Goal: Task Accomplishment & Management: Use online tool/utility

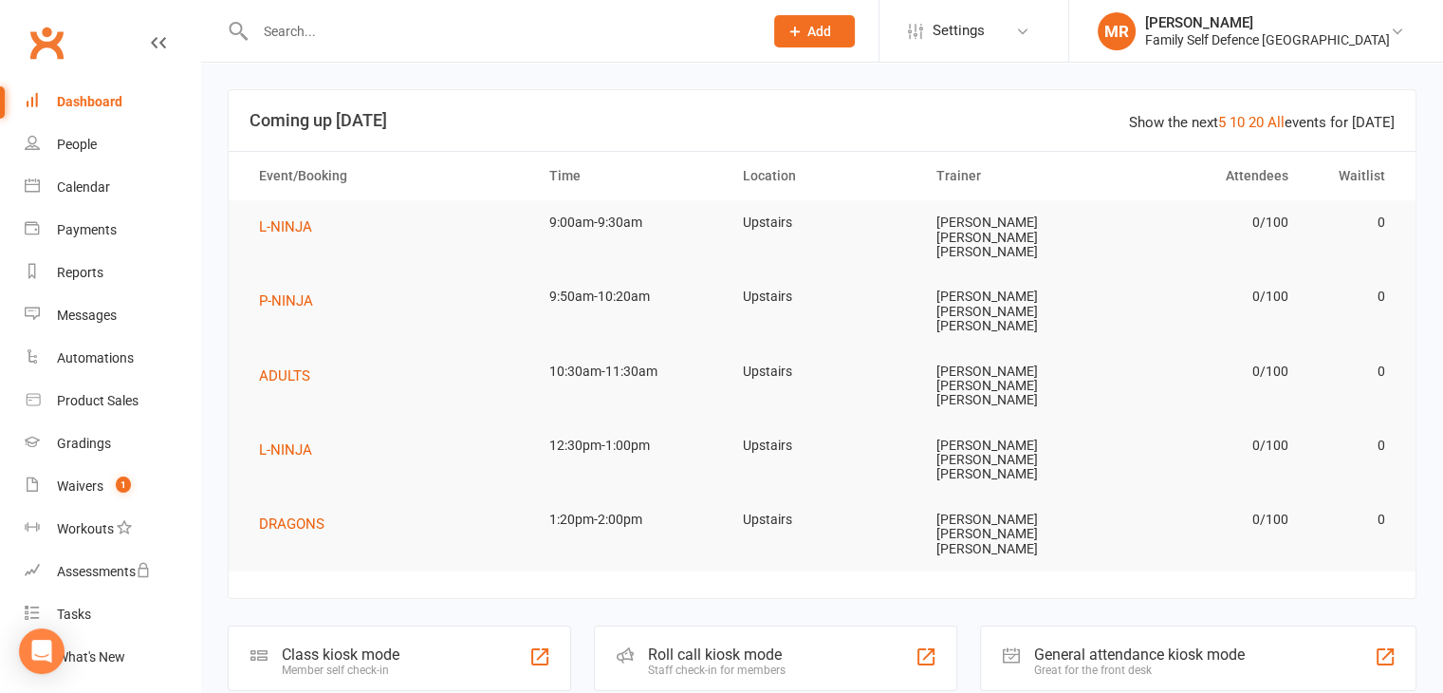
click at [679, 625] on div "Roll call kiosk mode Staff check-in for members" at bounding box center [775, 657] width 363 height 65
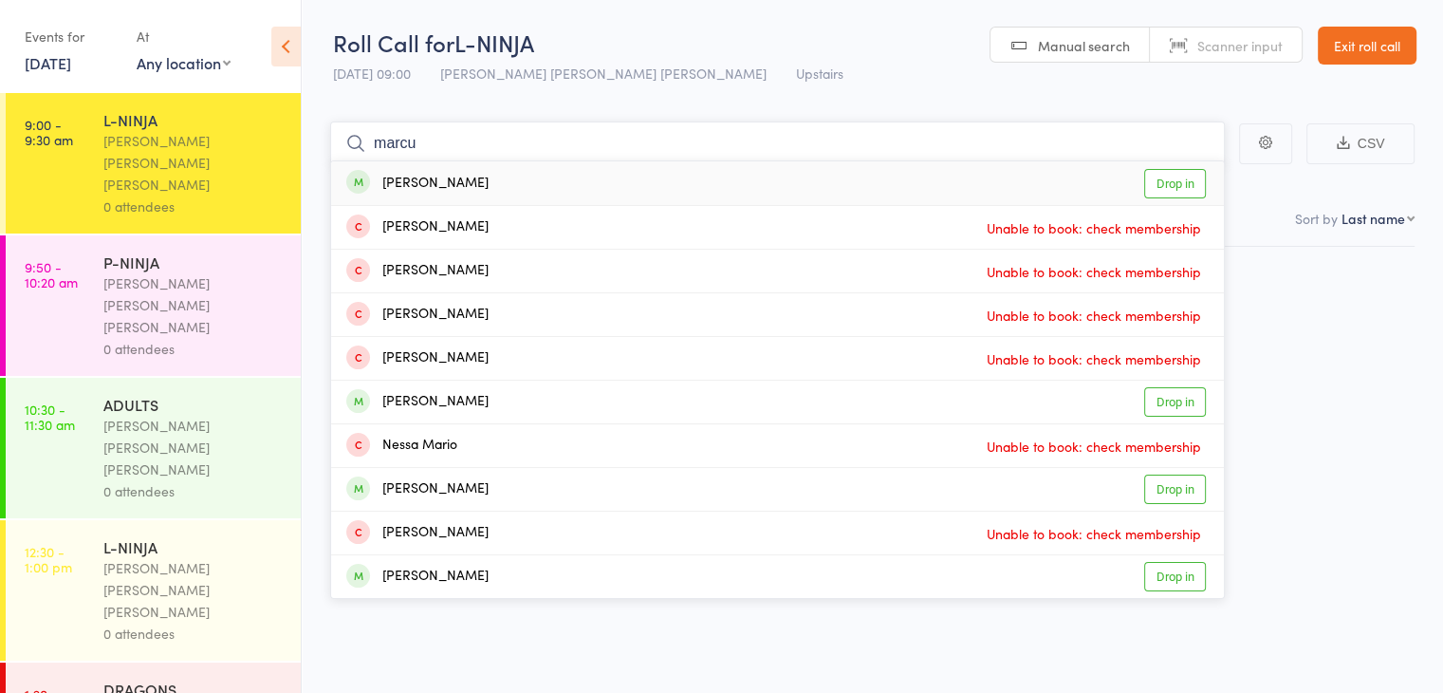
type input "marcu"
click at [727, 169] on div "[PERSON_NAME] Drop in" at bounding box center [777, 183] width 893 height 44
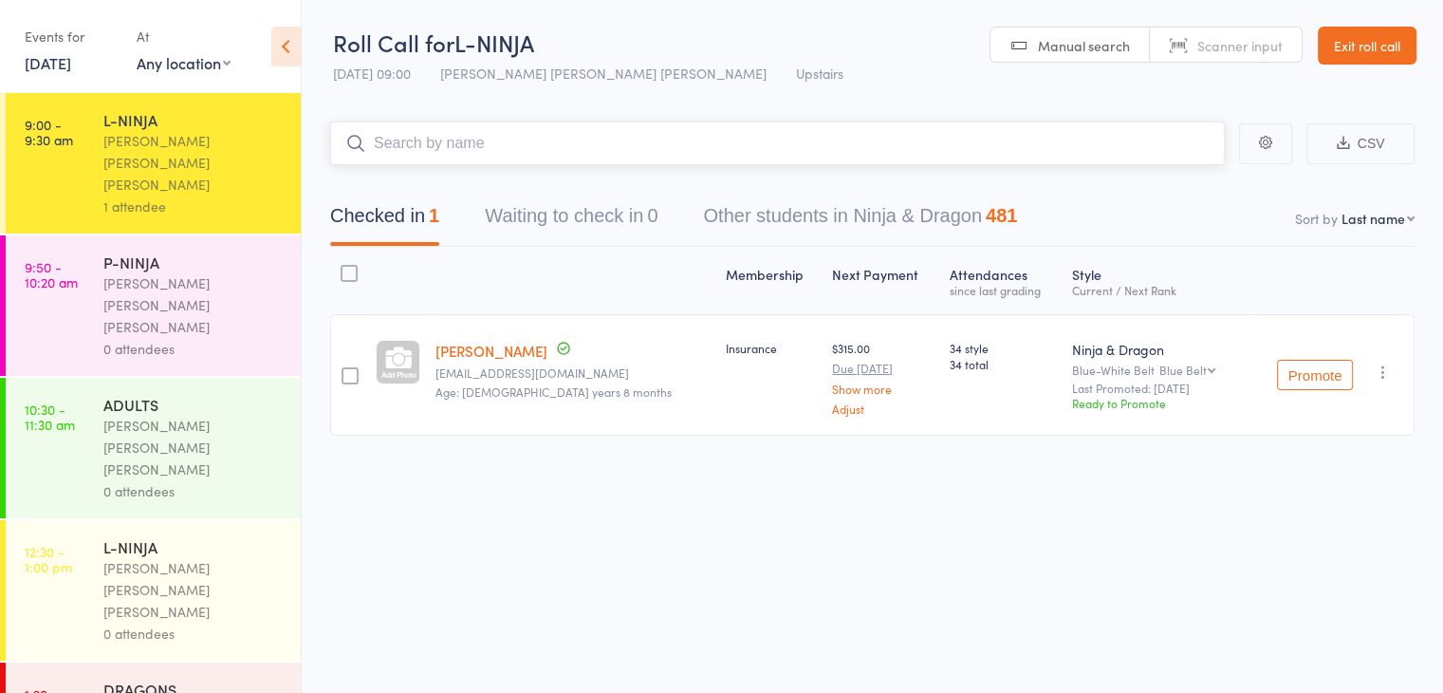
click at [444, 156] on input "search" at bounding box center [777, 143] width 895 height 44
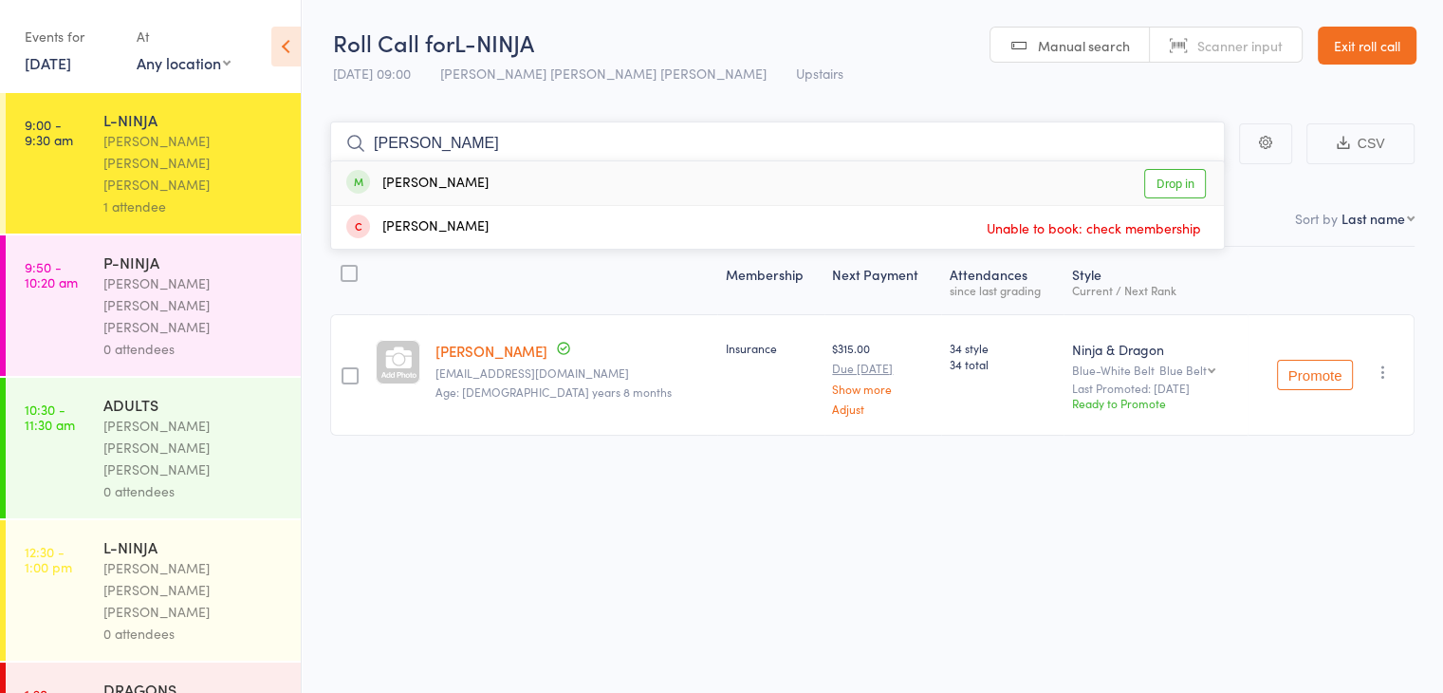
type input "[PERSON_NAME]"
click at [463, 177] on div "[PERSON_NAME]" at bounding box center [417, 184] width 142 height 22
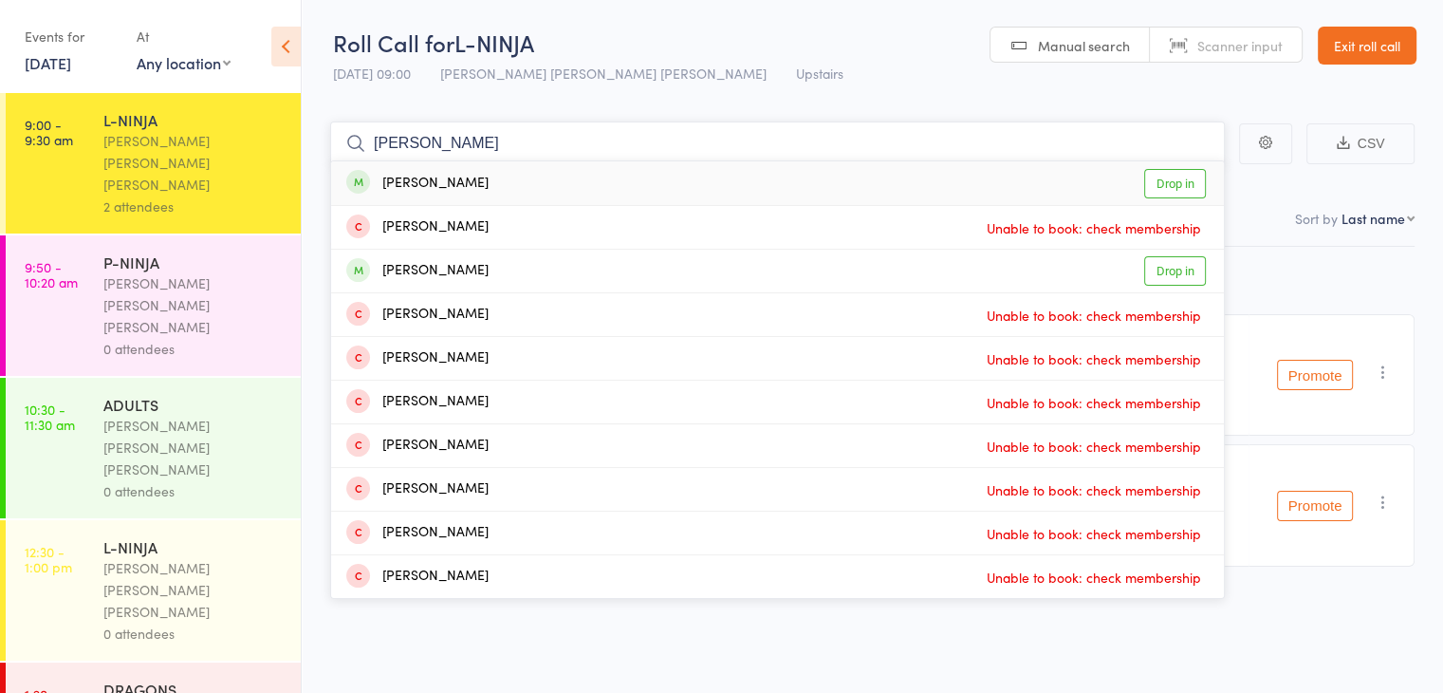
type input "[PERSON_NAME]"
click at [401, 260] on div "[PERSON_NAME]" at bounding box center [417, 271] width 142 height 22
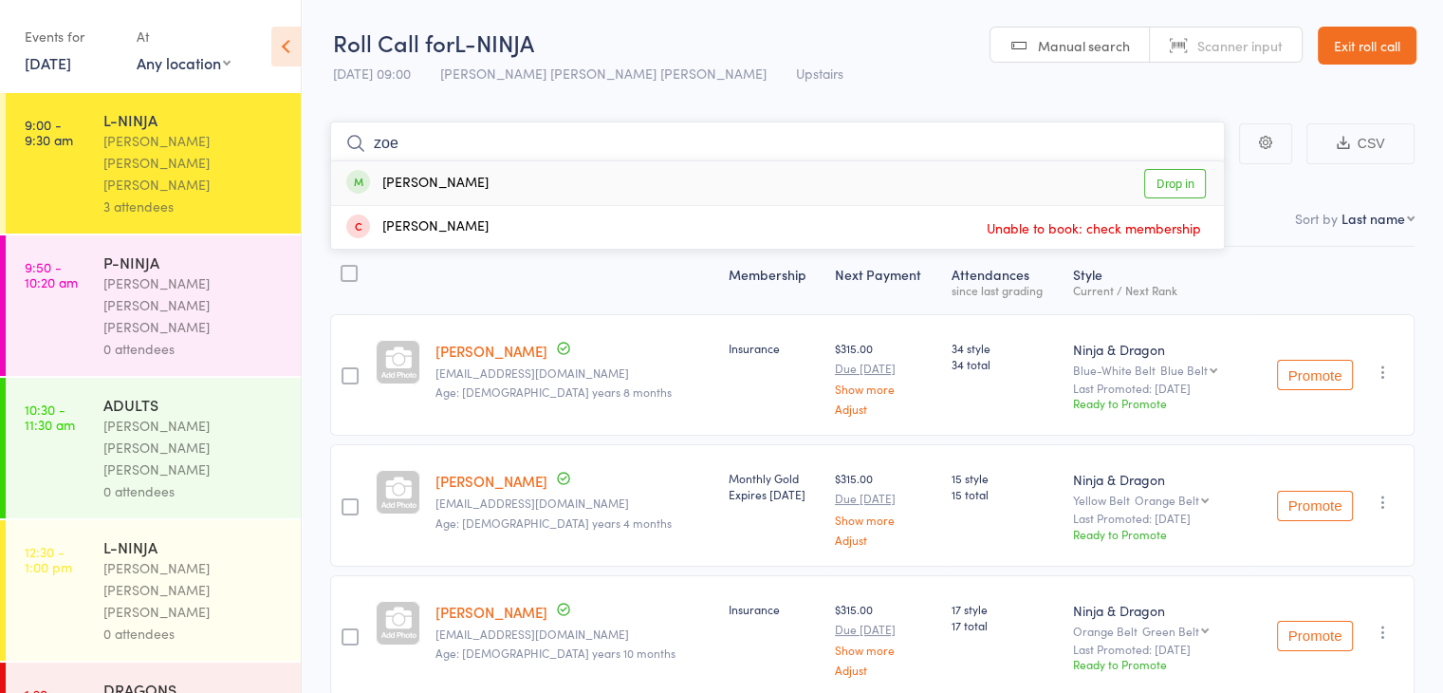
type input "zoe"
click at [440, 192] on div "[PERSON_NAME]" at bounding box center [417, 184] width 142 height 22
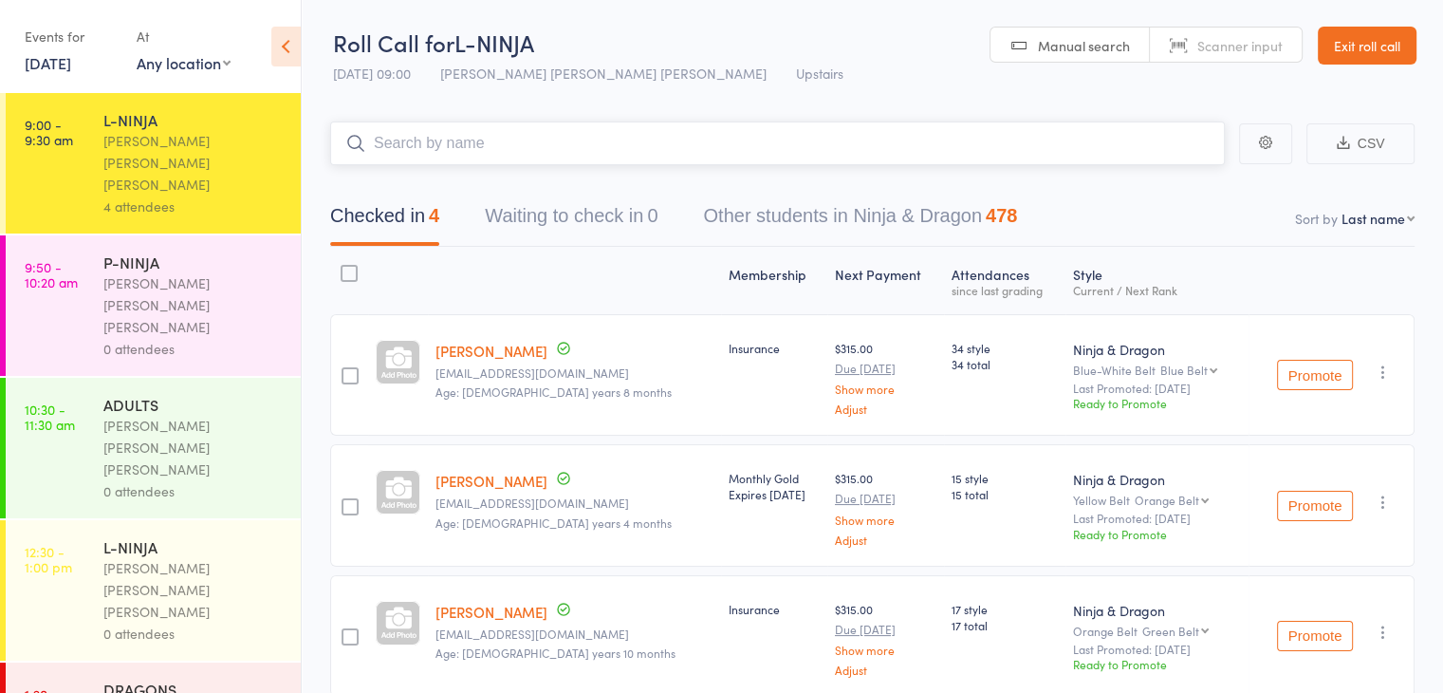
click at [454, 157] on input "search" at bounding box center [777, 143] width 895 height 44
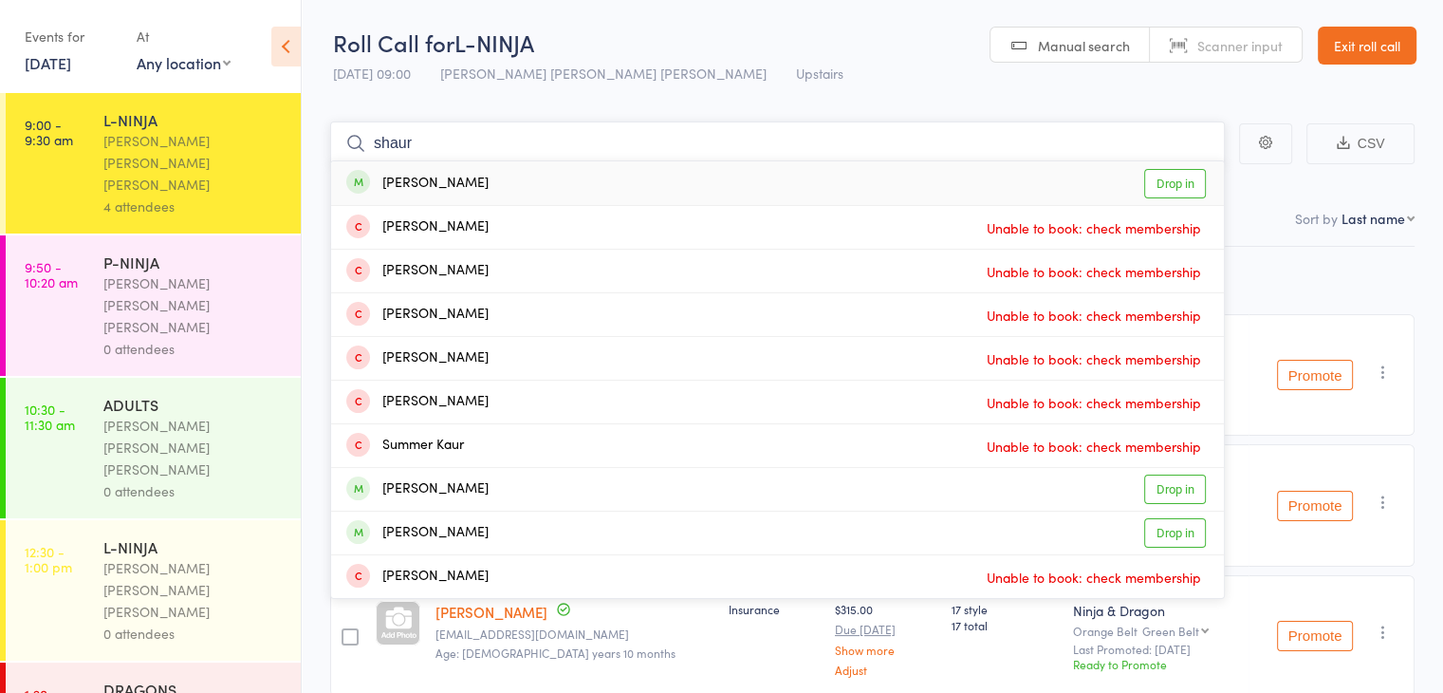
type input "shaur"
click at [435, 167] on div "[PERSON_NAME] Drop in" at bounding box center [777, 183] width 893 height 44
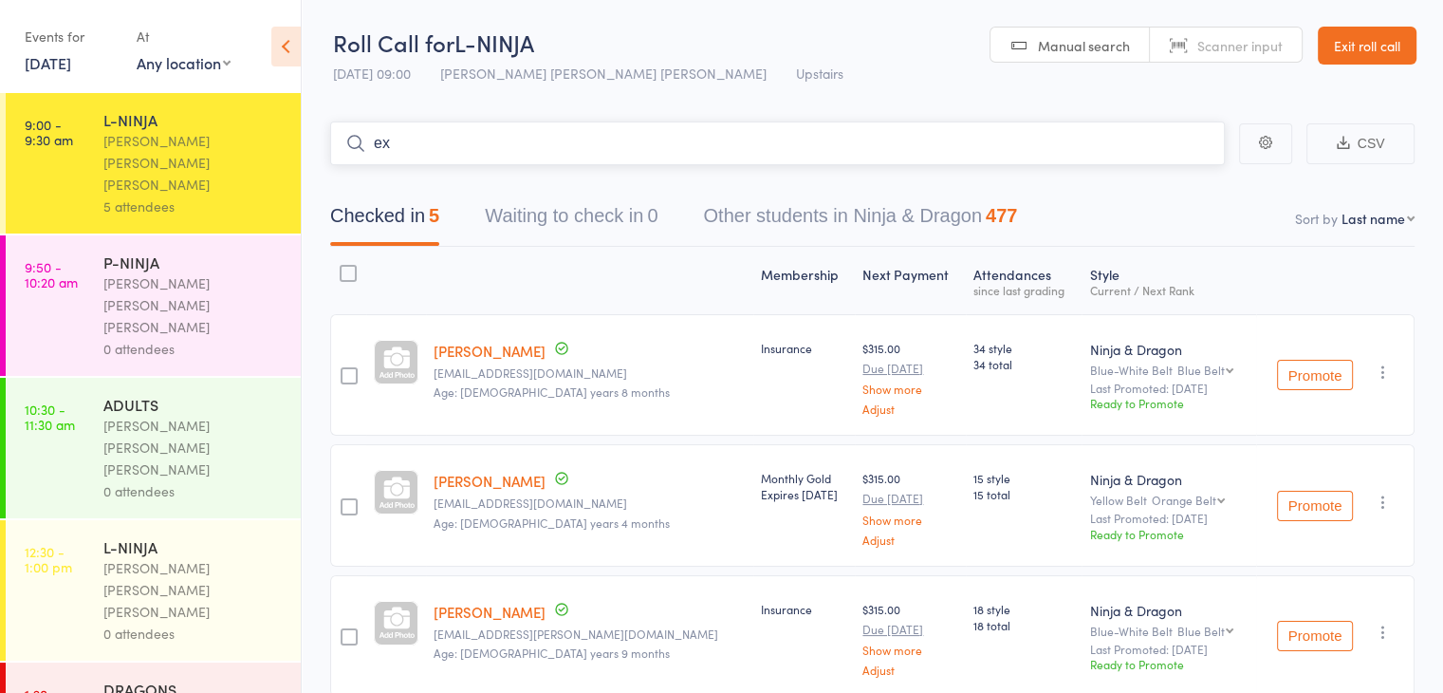
type input "e"
click at [175, 272] on div "[PERSON_NAME] [PERSON_NAME] [PERSON_NAME]" at bounding box center [193, 304] width 181 height 65
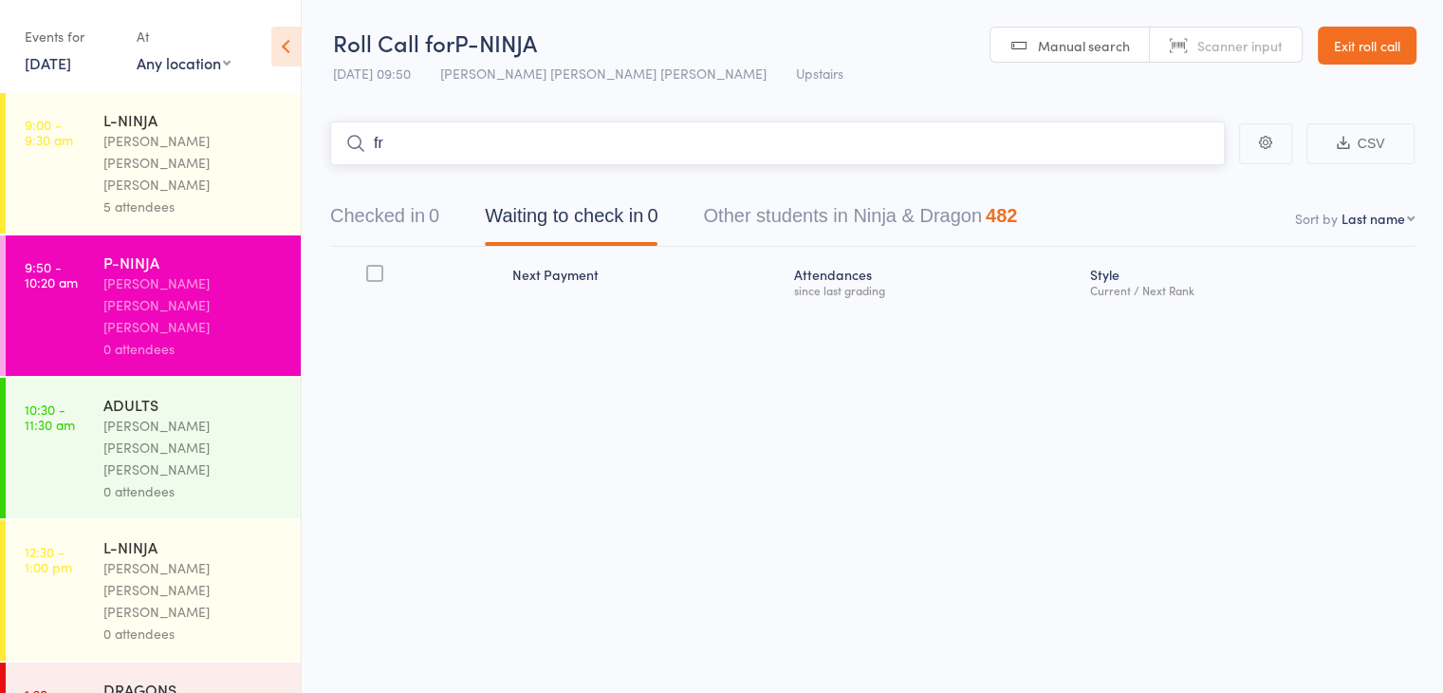
type input "f"
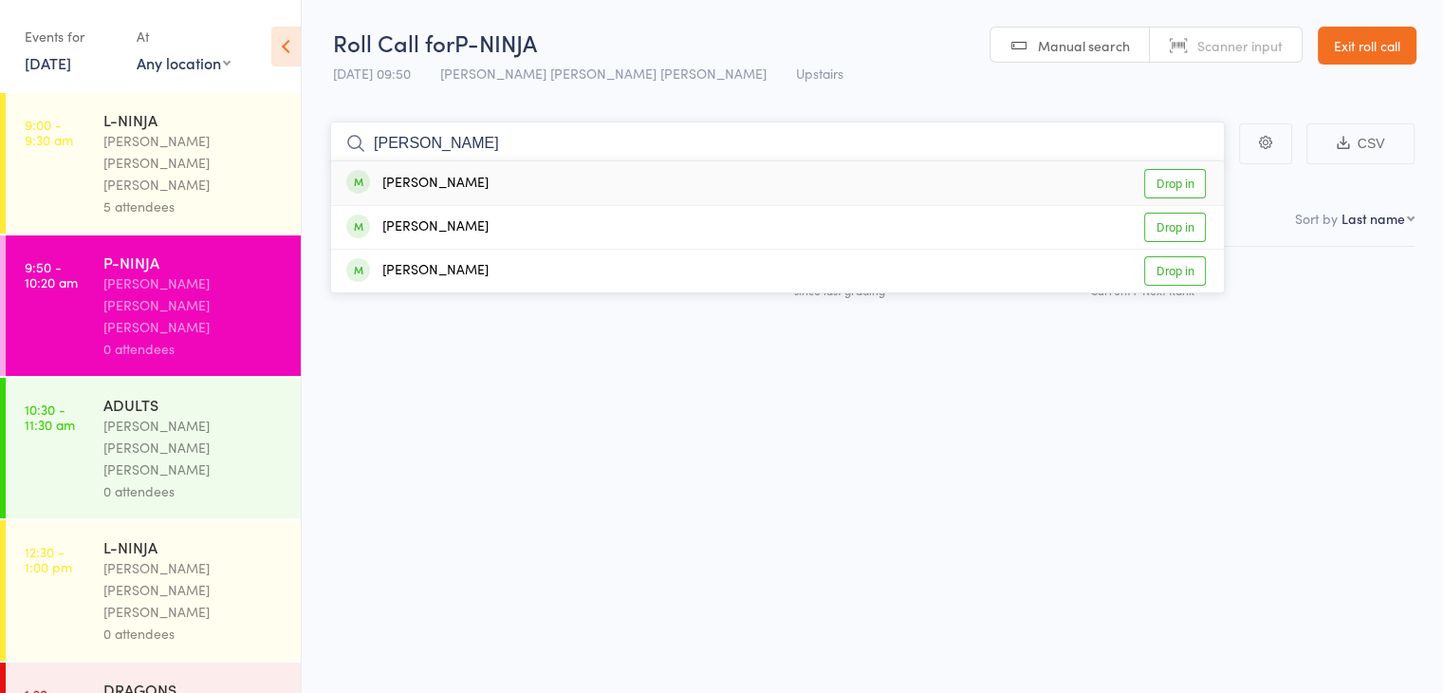
type input "[PERSON_NAME]"
click at [418, 186] on div "[PERSON_NAME]" at bounding box center [417, 184] width 142 height 22
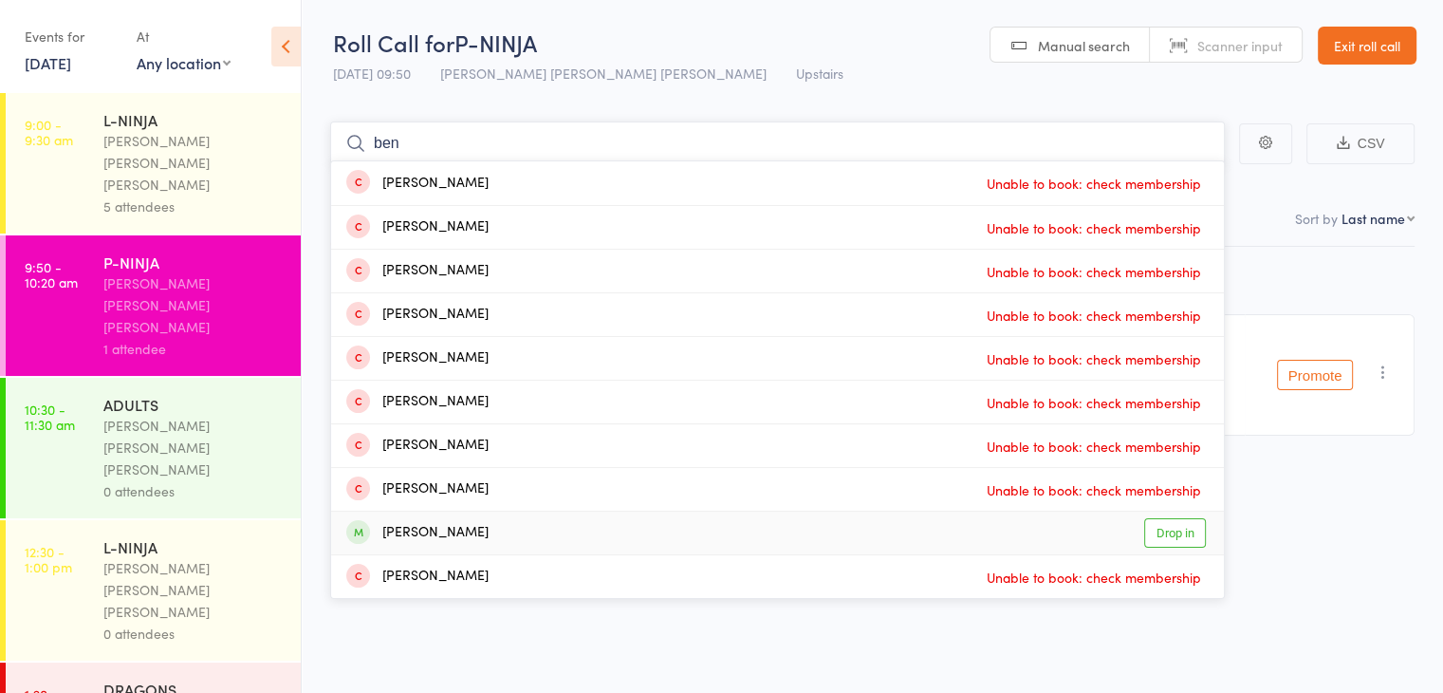
type input "ben"
click at [382, 522] on div "[PERSON_NAME]" at bounding box center [417, 533] width 142 height 22
